Goal: Navigation & Orientation: Find specific page/section

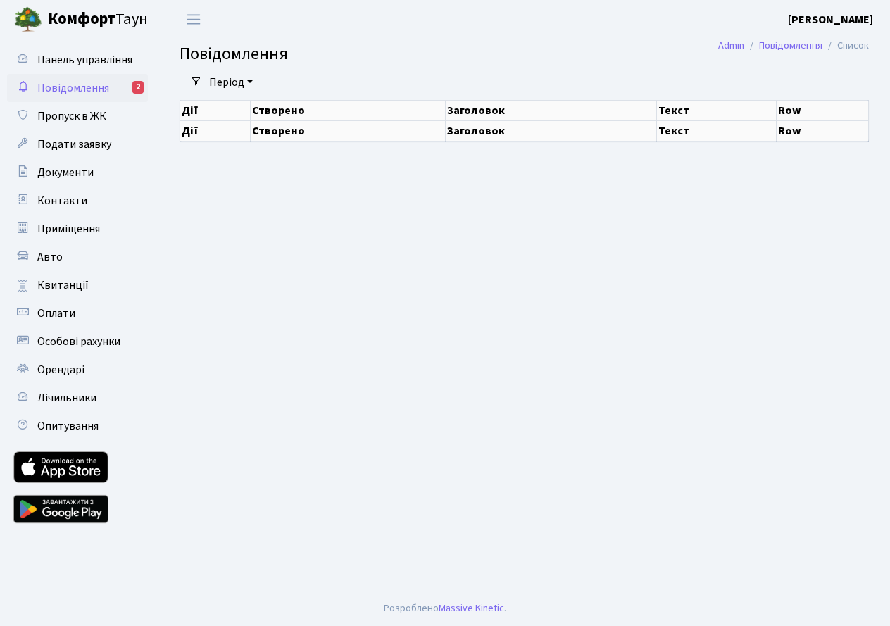
select select "25"
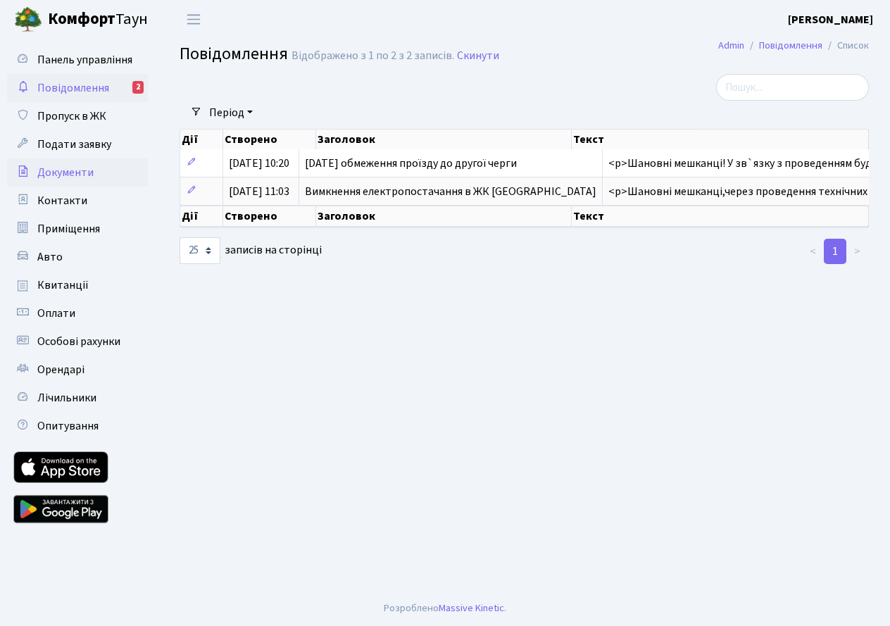
click at [63, 173] on span "Документи" at bounding box center [65, 172] width 56 height 15
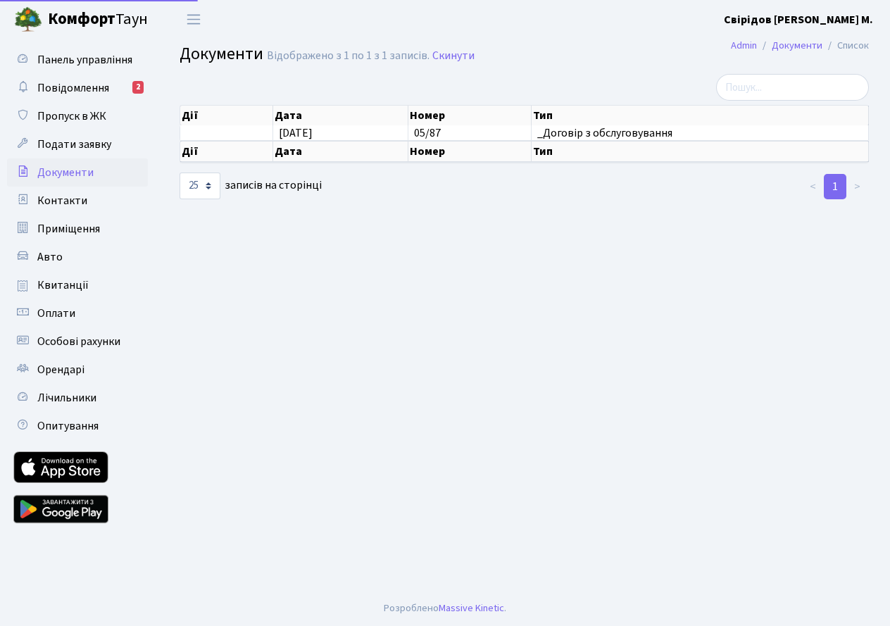
select select "25"
click at [56, 204] on span "Контакти" at bounding box center [62, 200] width 50 height 15
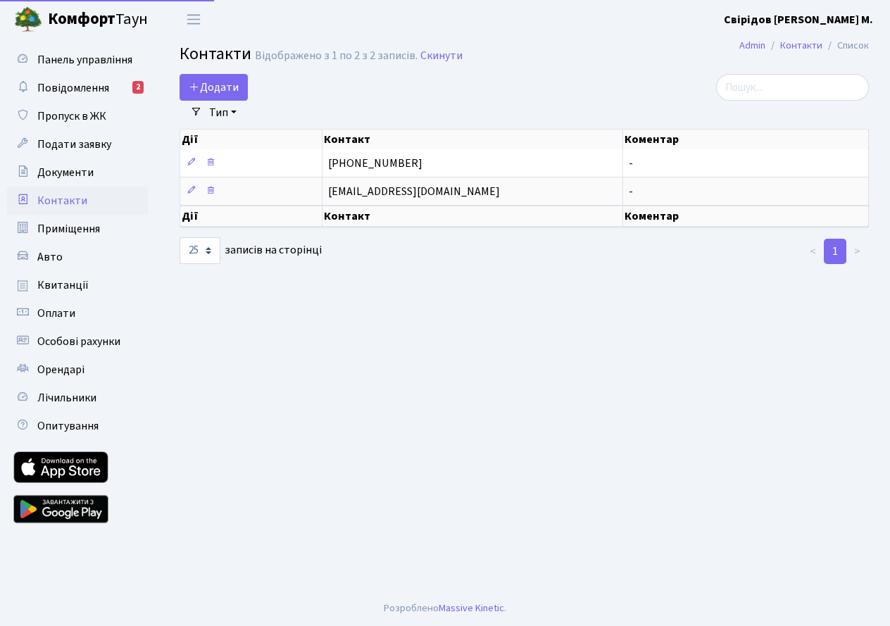
select select "25"
click at [67, 227] on span "Приміщення" at bounding box center [68, 228] width 63 height 15
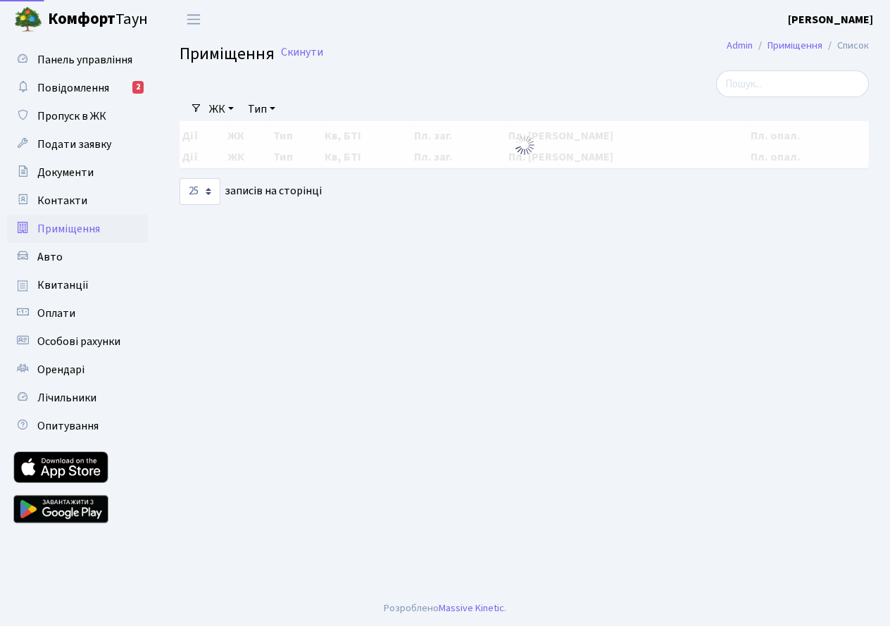
select select "25"
